Goal: Task Accomplishment & Management: Complete application form

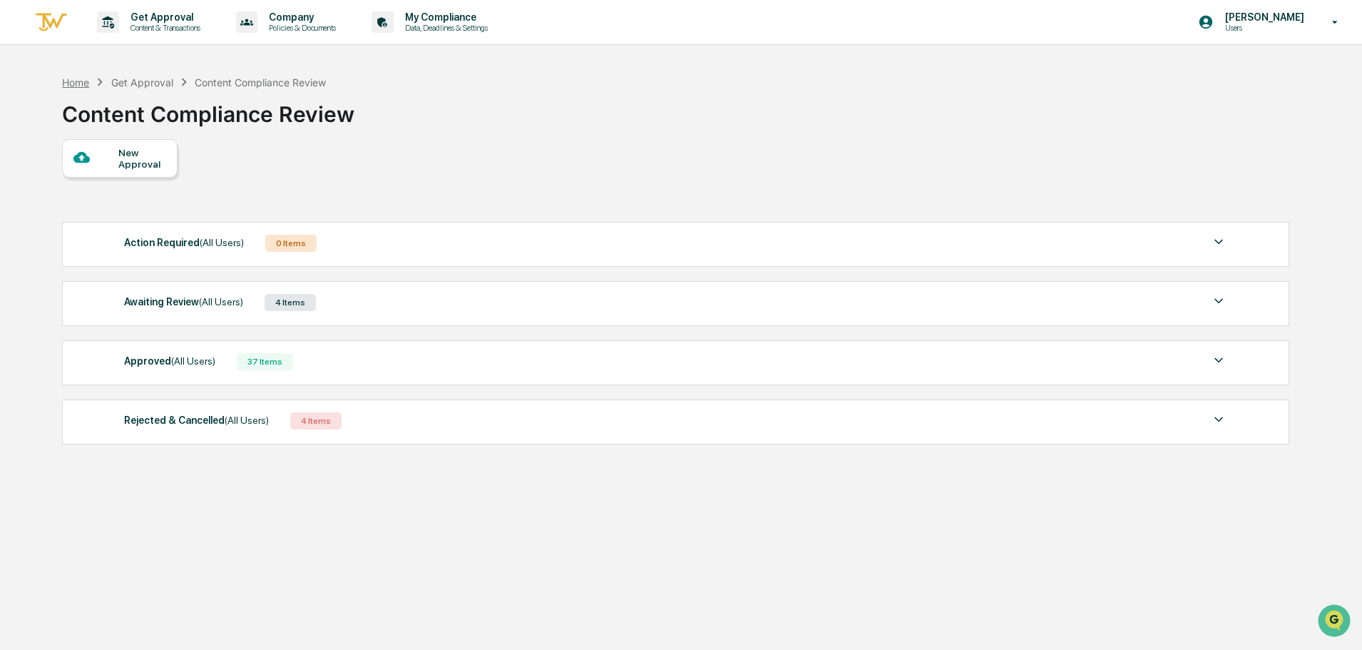
click at [78, 83] on div "Home" at bounding box center [75, 82] width 27 height 12
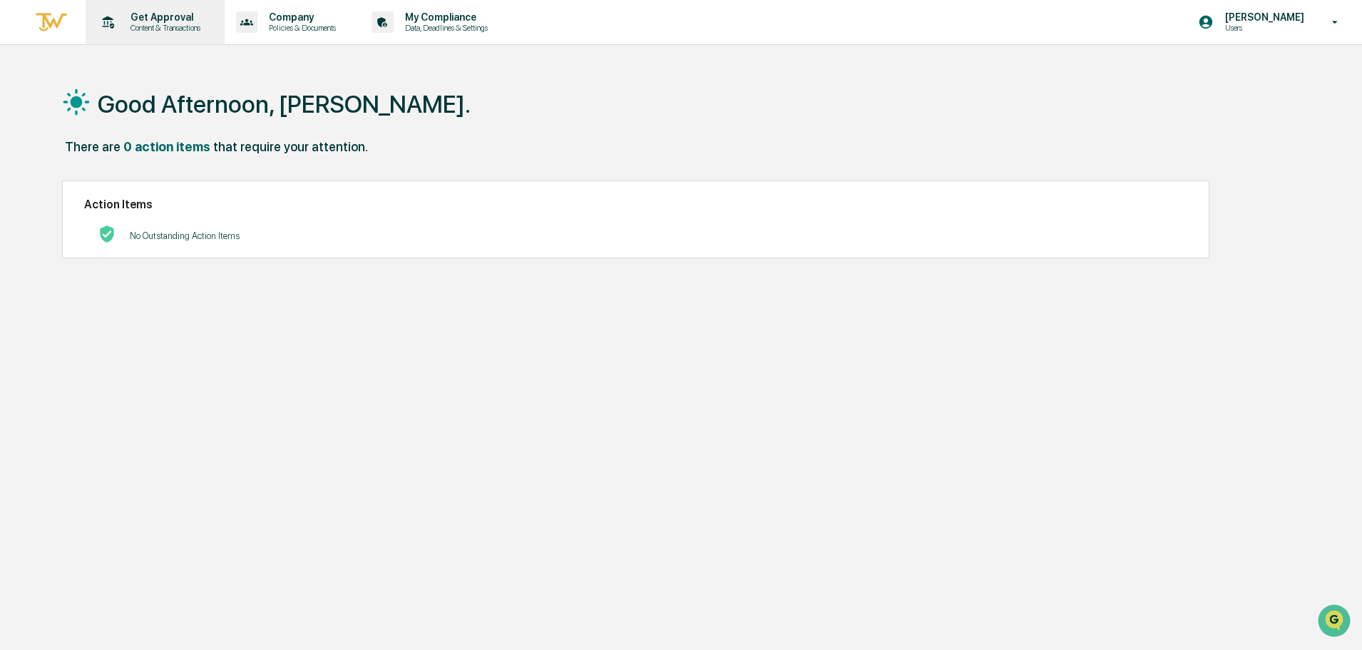
click at [158, 29] on p "Content & Transactions" at bounding box center [163, 28] width 88 height 10
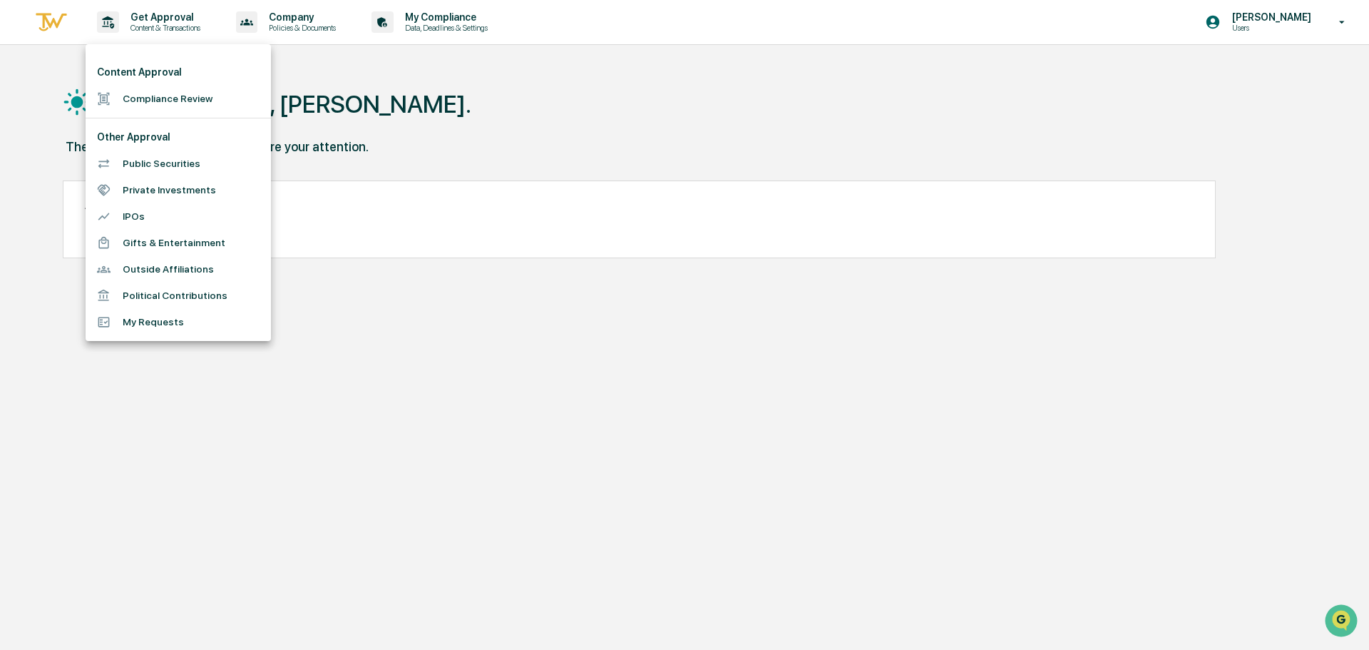
click at [180, 106] on li "Compliance Review" at bounding box center [178, 99] width 185 height 26
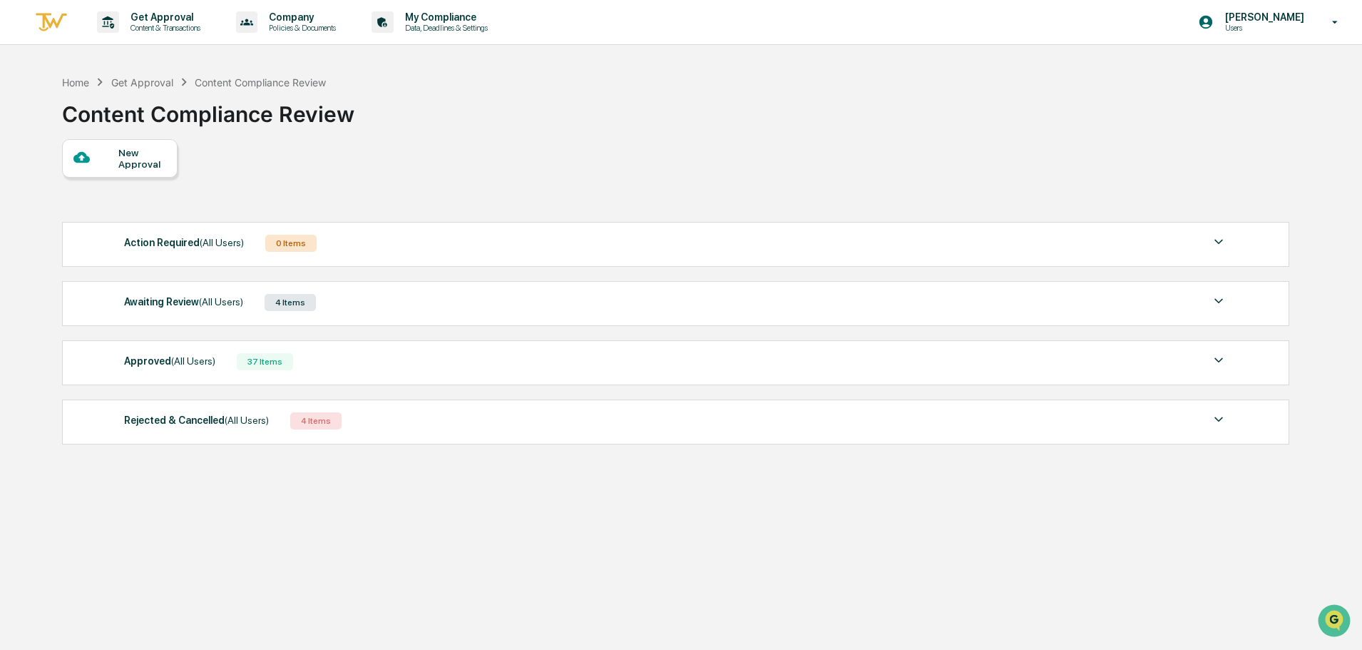
click at [145, 172] on div "New Approval" at bounding box center [120, 158] width 116 height 39
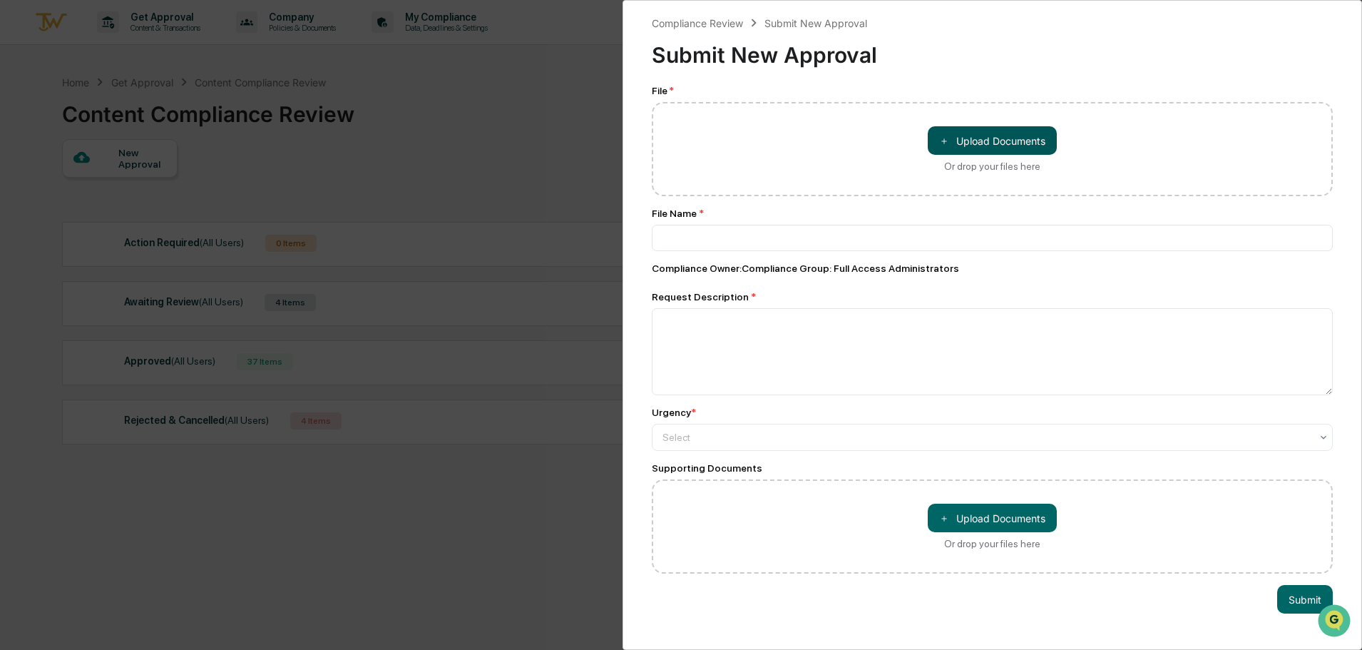
click at [946, 143] on button "＋ Upload Documents" at bounding box center [992, 140] width 129 height 29
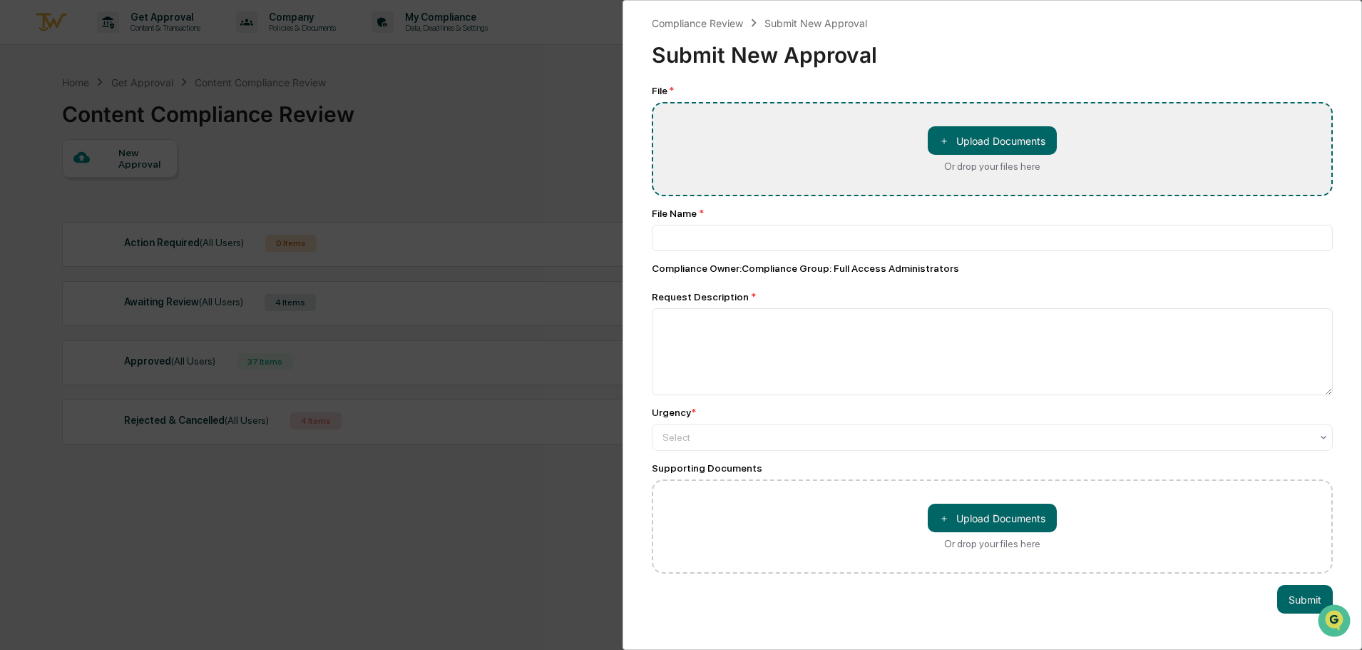
type input "**********"
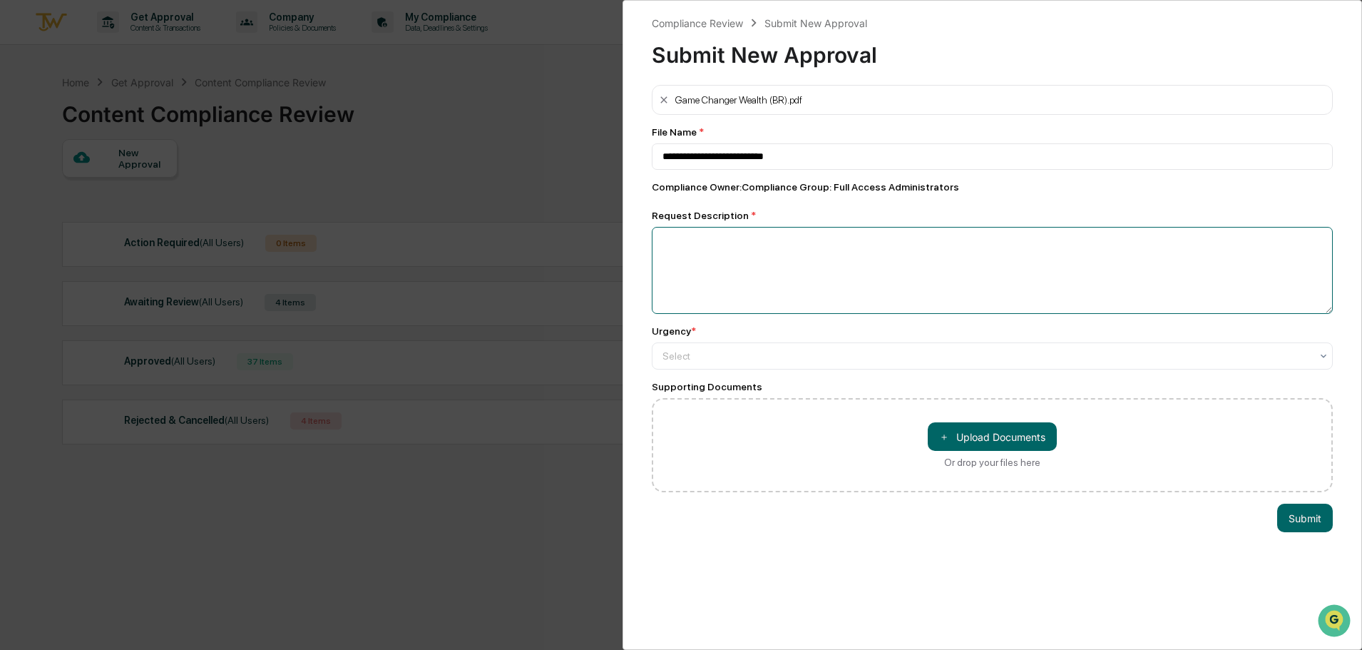
click at [778, 285] on textarea at bounding box center [992, 270] width 681 height 87
type textarea "**********"
click at [779, 366] on div "Select" at bounding box center [986, 356] width 663 height 20
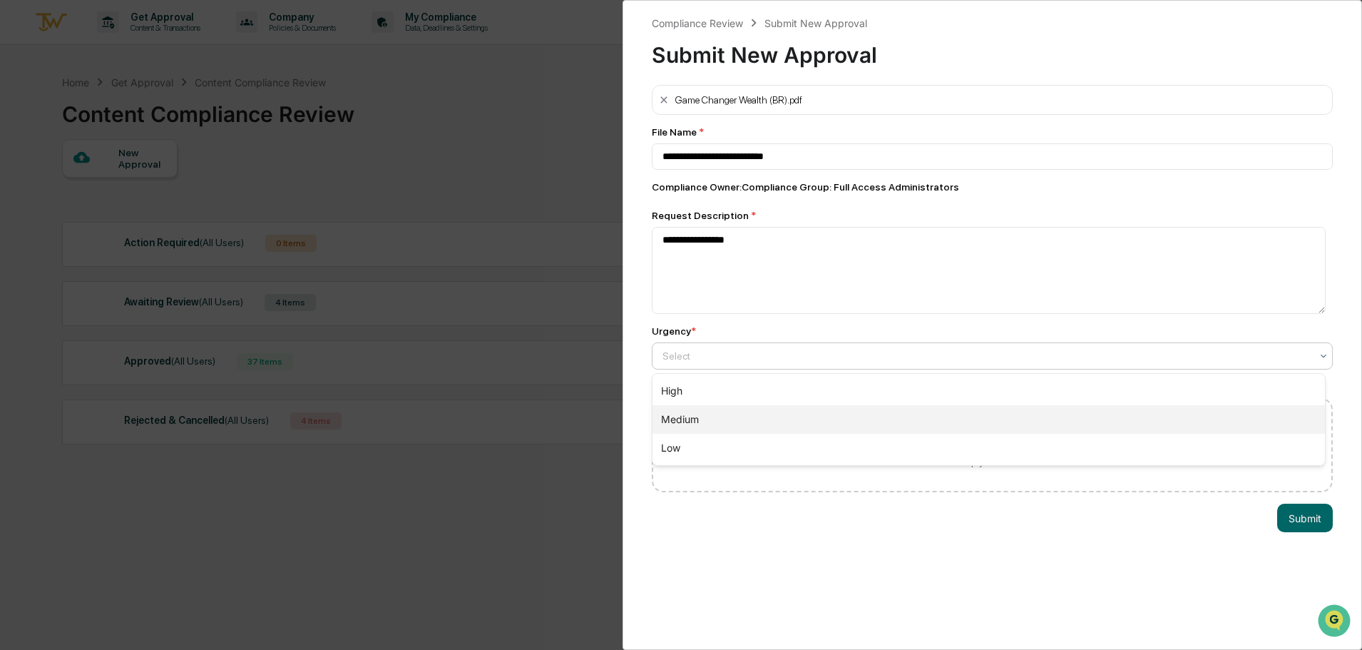
click at [720, 421] on div "Medium" at bounding box center [989, 419] width 672 height 29
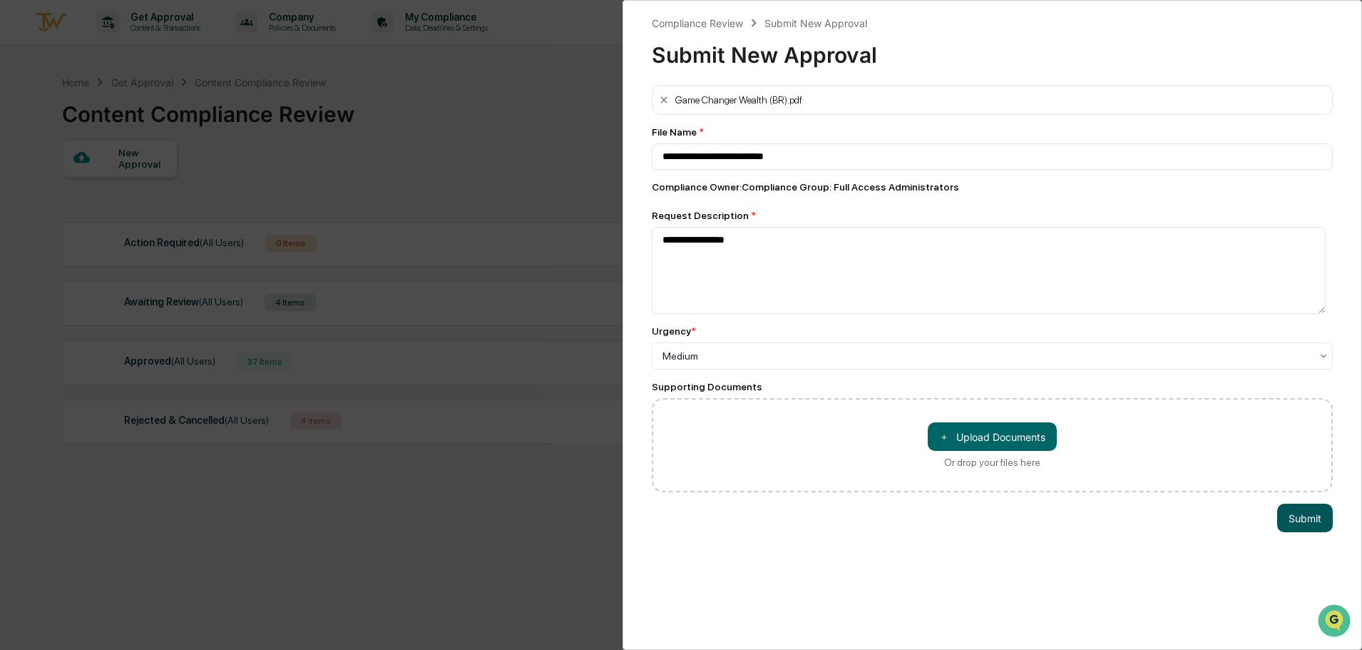
click at [1289, 521] on button "Submit" at bounding box center [1305, 517] width 56 height 29
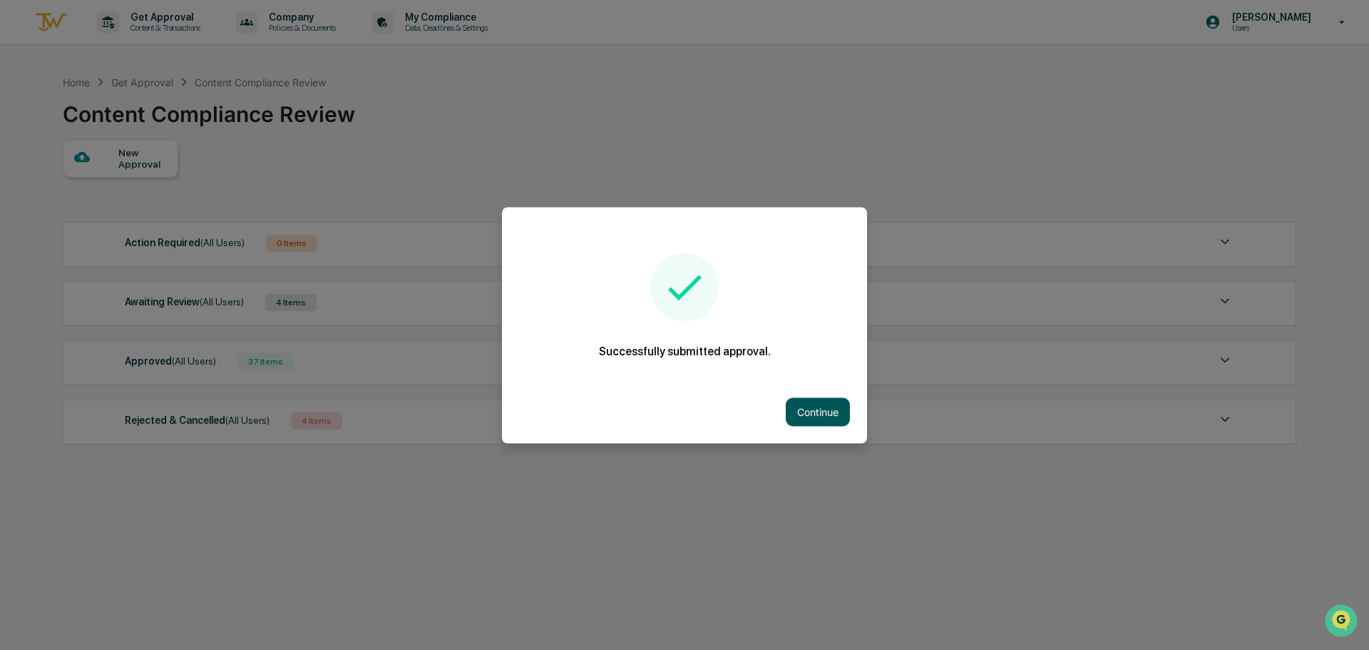
click at [825, 414] on button "Continue" at bounding box center [818, 411] width 64 height 29
